Goal: Task Accomplishment & Management: Use online tool/utility

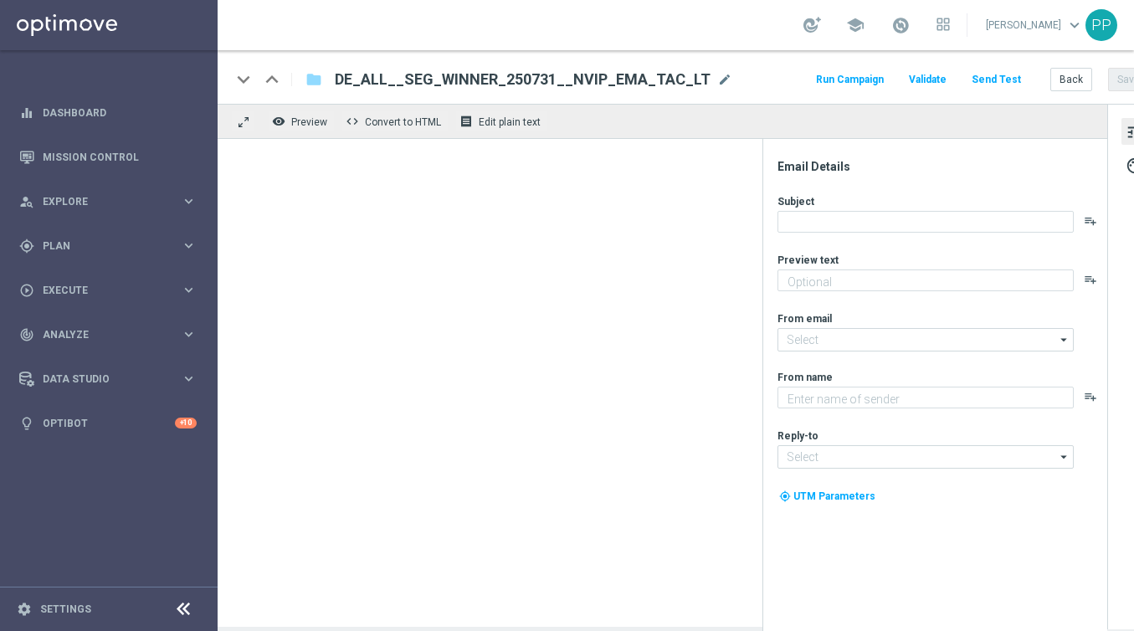
type textarea "Ein glücklicher Spieler gewann 200.000 € bei der El Gordo Sommerlotterie."
type textarea "Lottoland"
type input "[EMAIL_ADDRESS][DOMAIN_NAME]"
